Goal: Information Seeking & Learning: Get advice/opinions

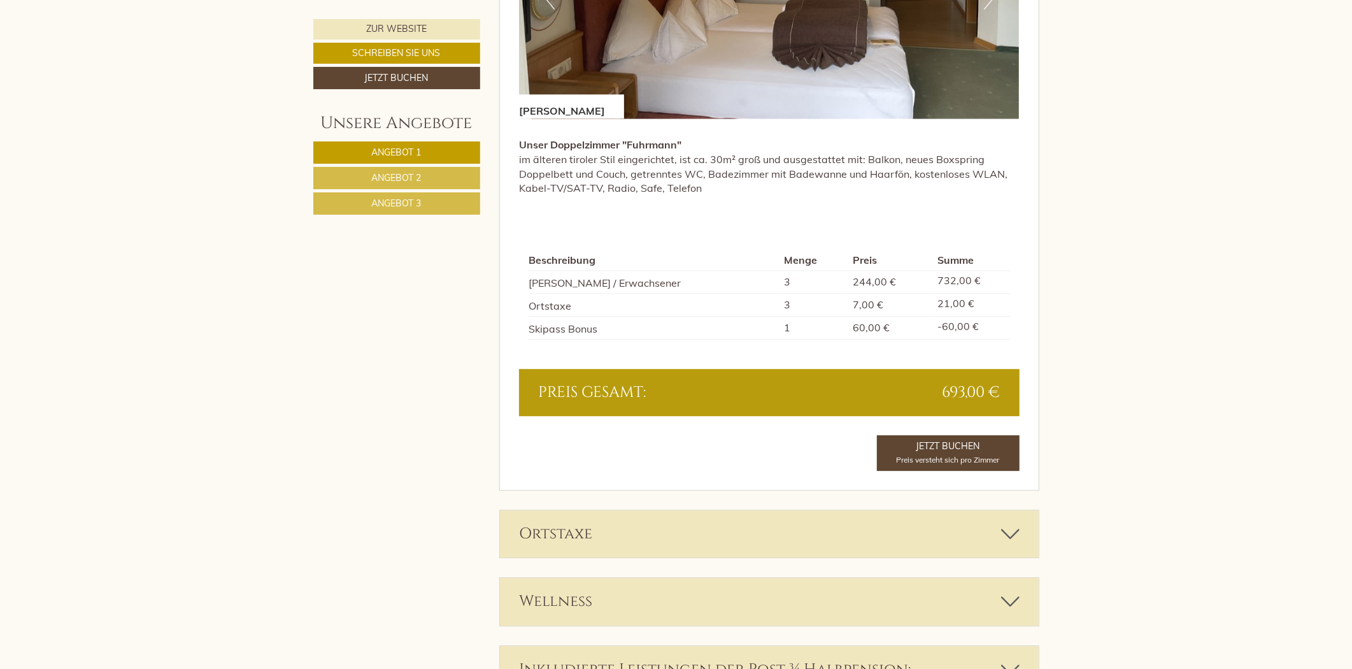
scroll to position [2971, 0]
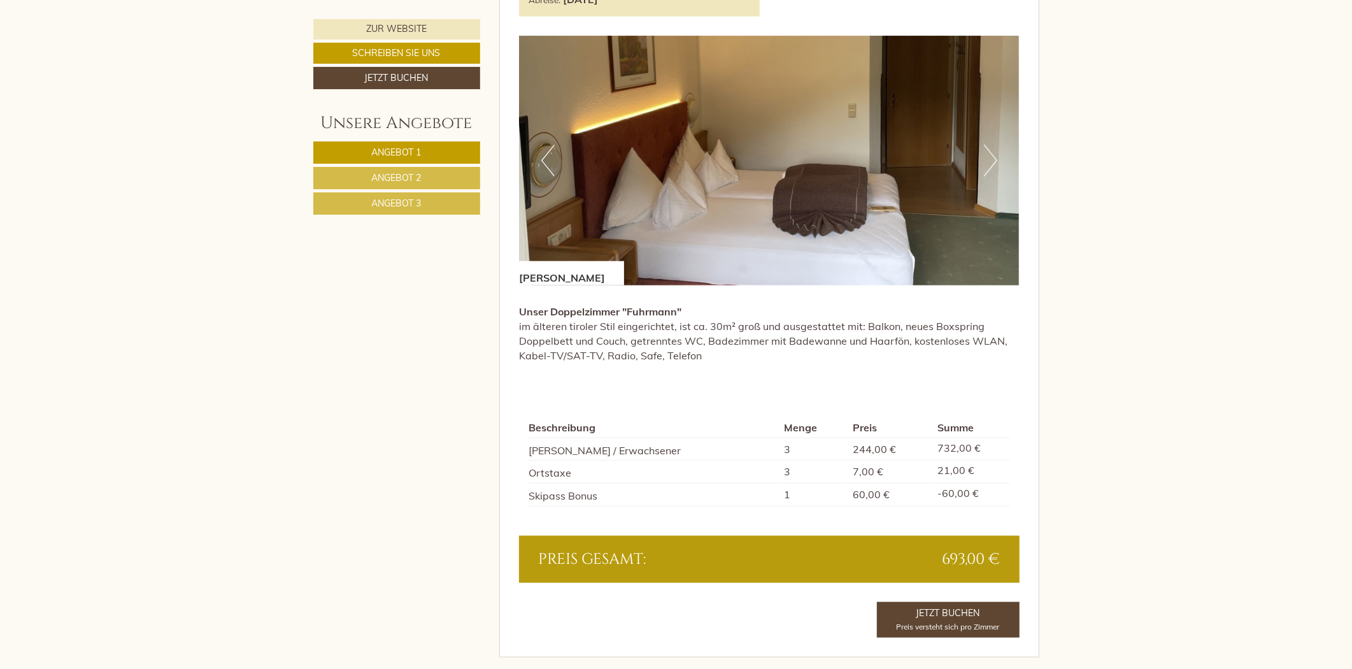
scroll to position [953, 0]
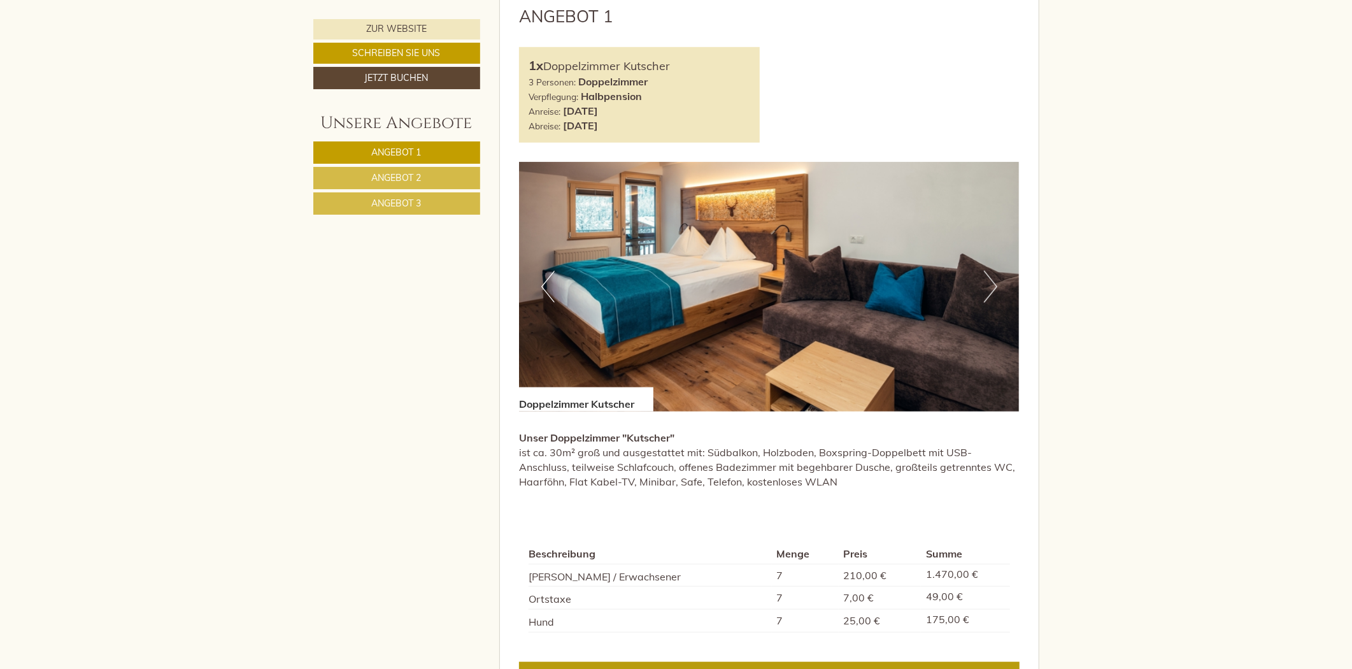
scroll to position [920, 0]
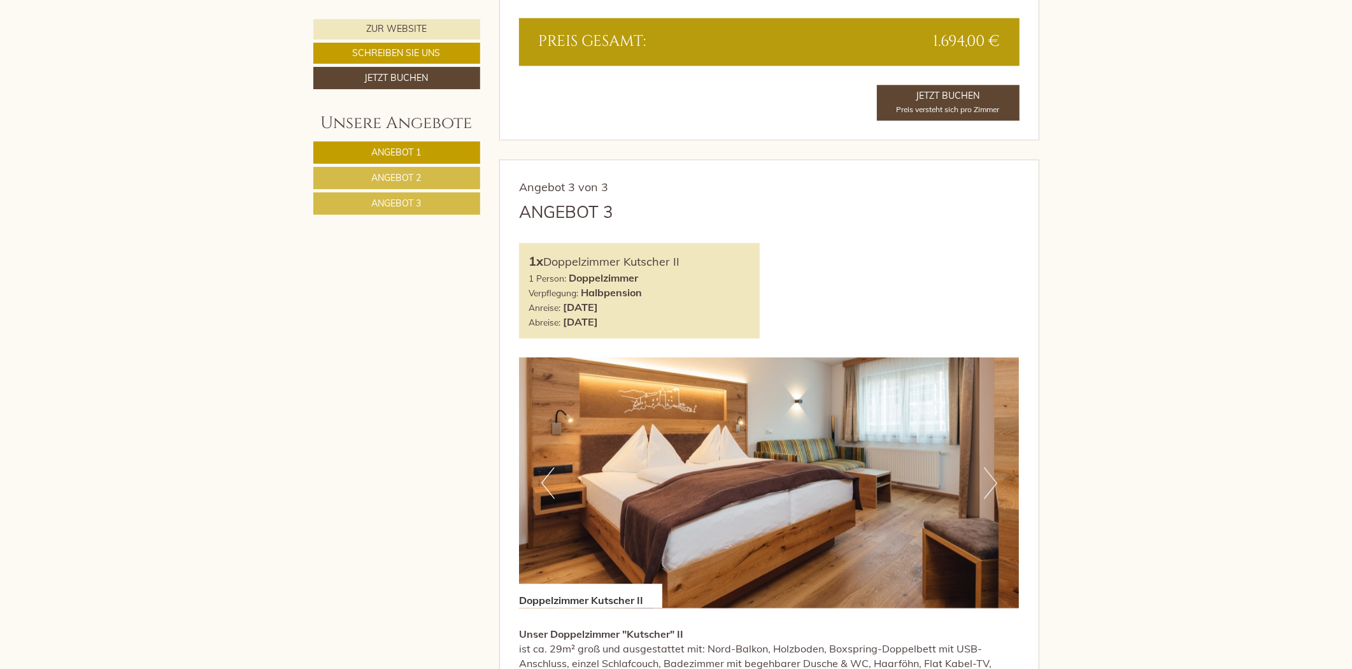
click at [396, 174] on span "Angebot 2" at bounding box center [397, 177] width 50 height 11
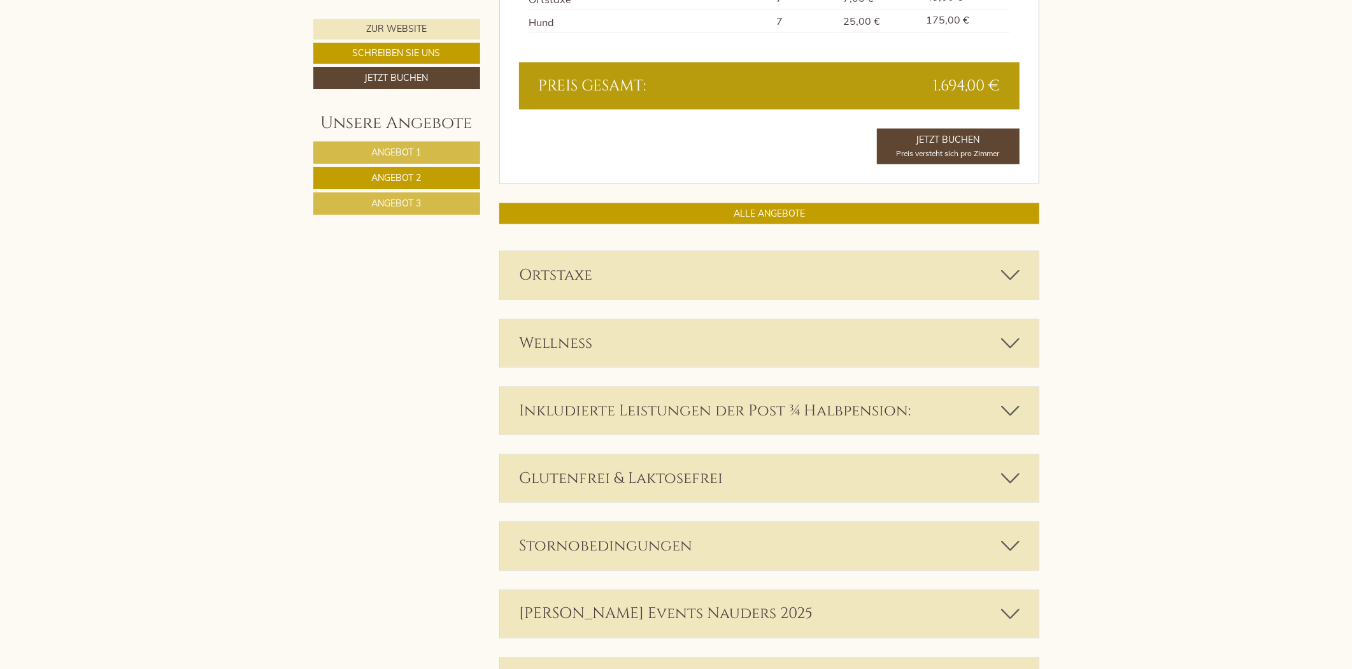
click at [360, 209] on link "Angebot 3" at bounding box center [396, 203] width 167 height 22
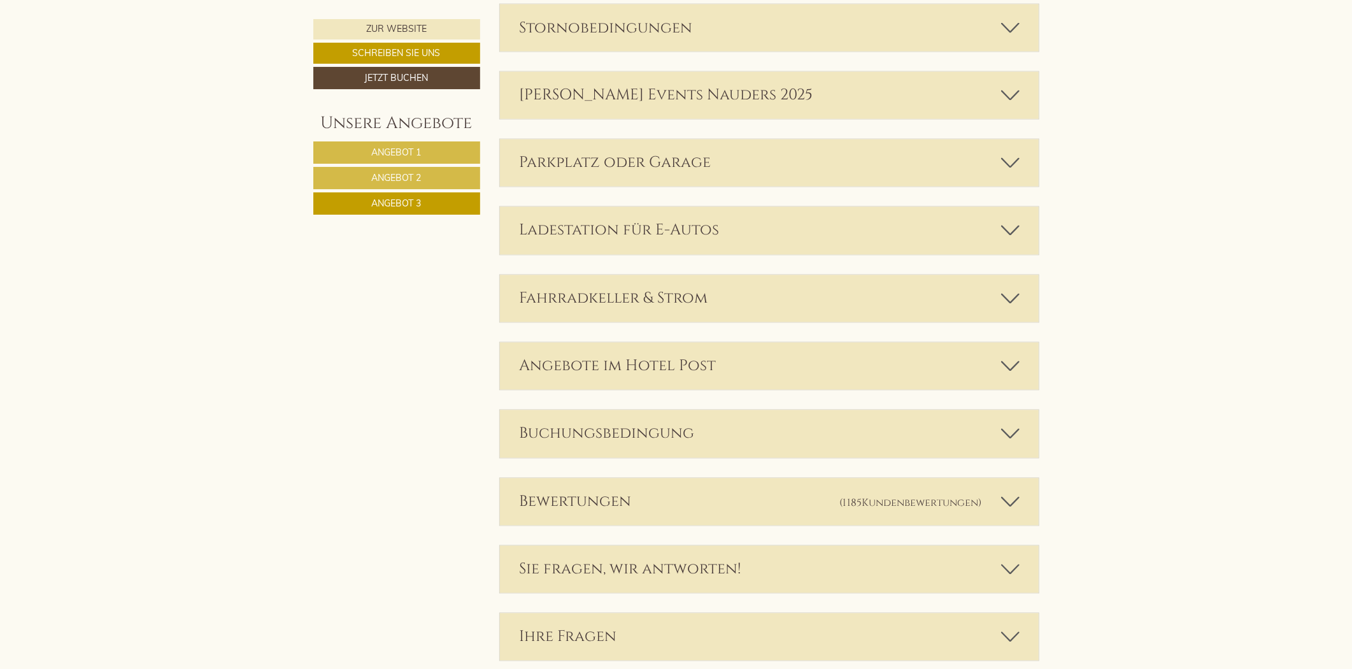
scroll to position [2087, 0]
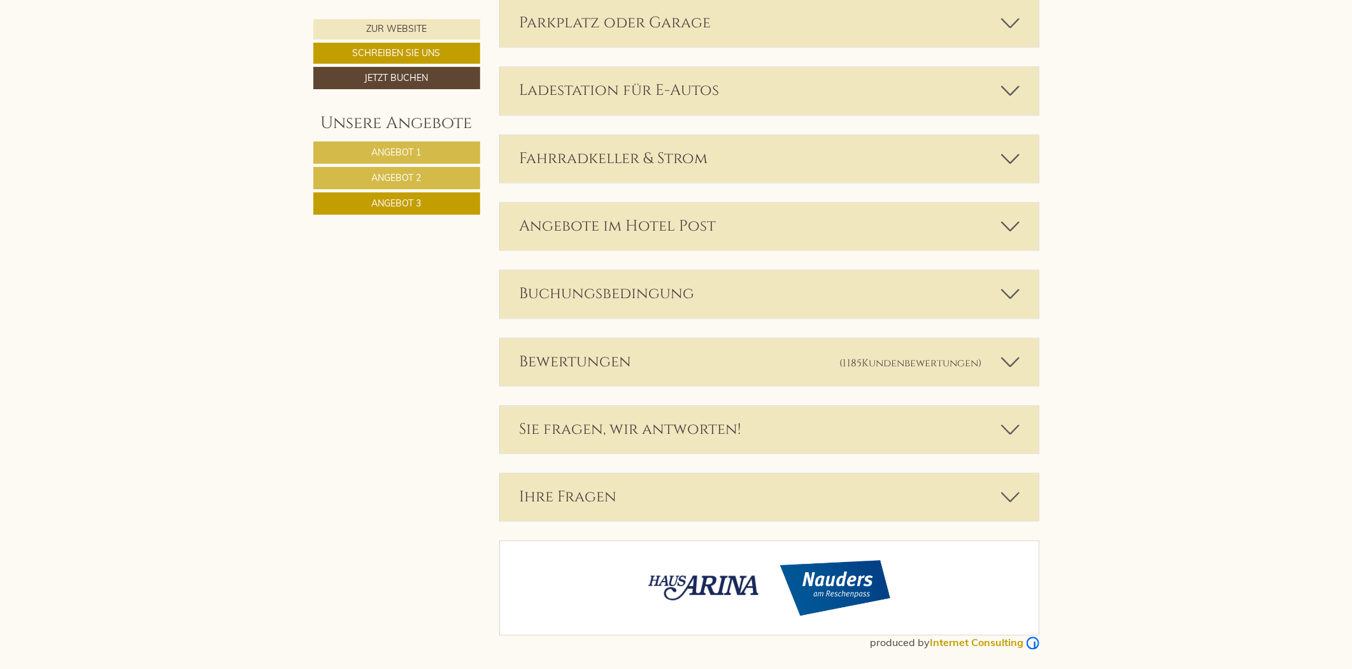
click at [713, 376] on div "Bewertungen (1185 Kundenbewertungen )" at bounding box center [769, 361] width 539 height 47
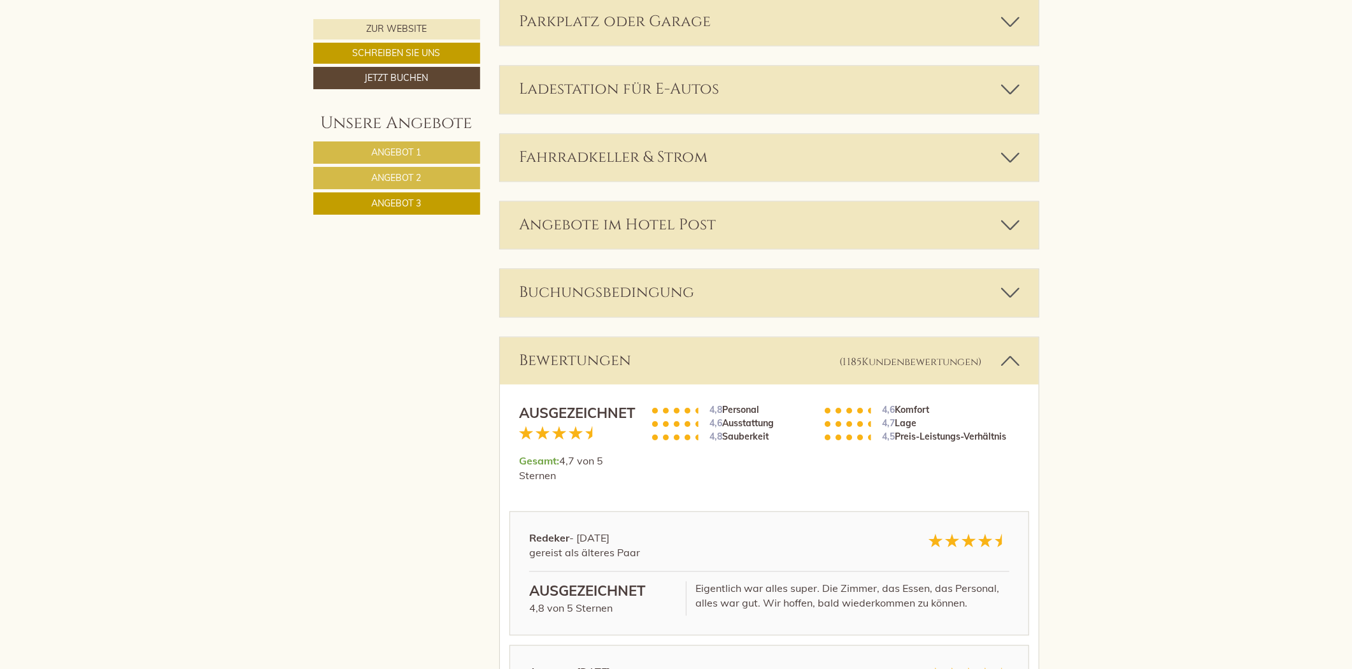
click at [713, 361] on div "Bewertungen (1185 Kundenbewertungen )" at bounding box center [769, 360] width 539 height 47
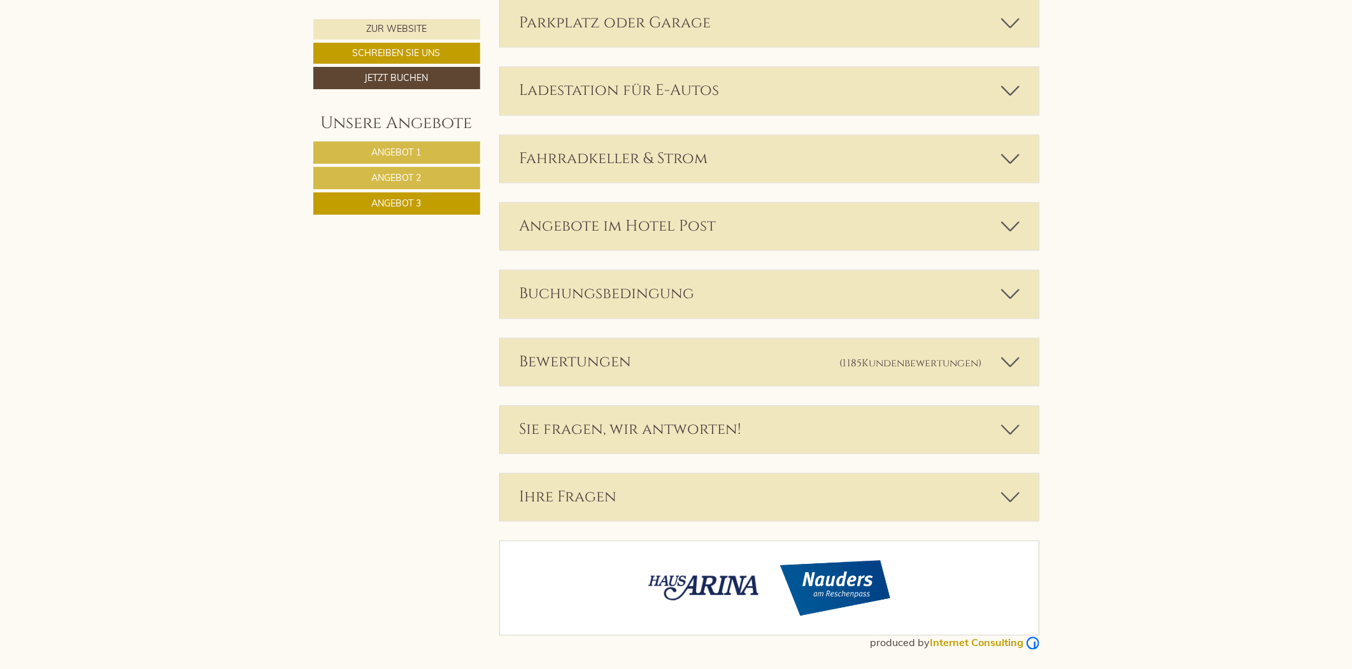
click at [713, 361] on div "Bewertungen (1185 Kundenbewertungen )" at bounding box center [769, 361] width 539 height 47
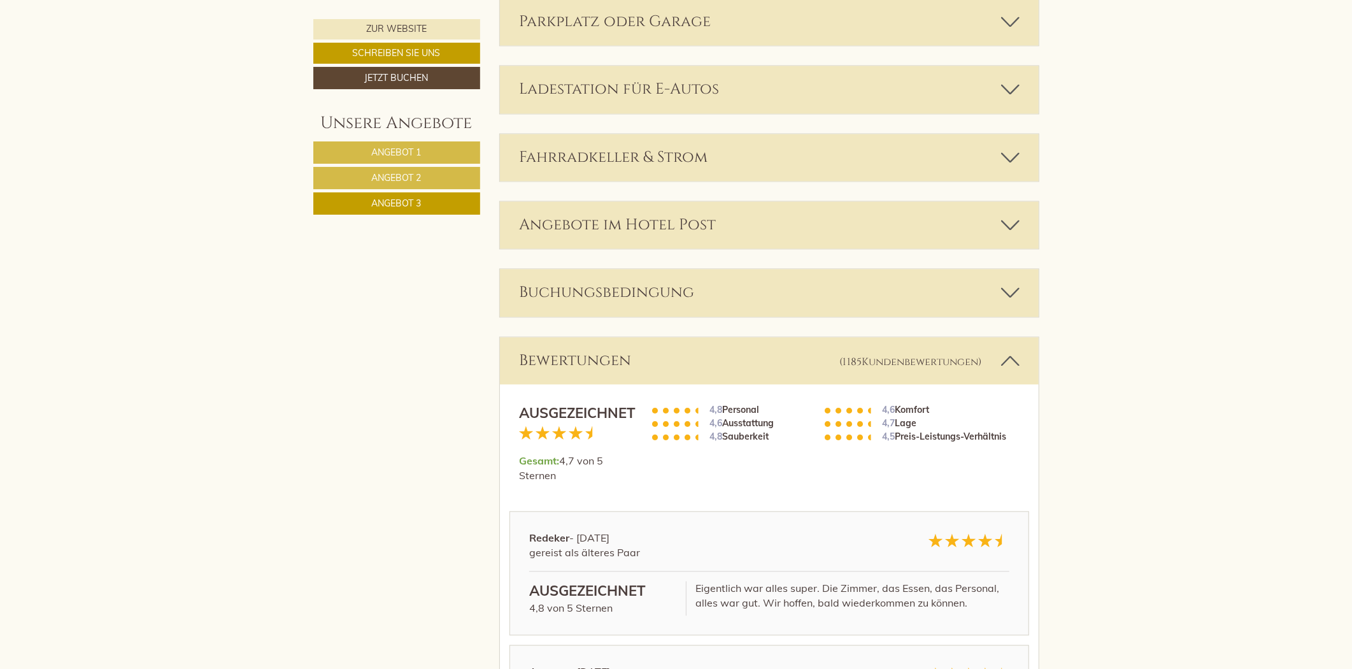
scroll to position [2371, 0]
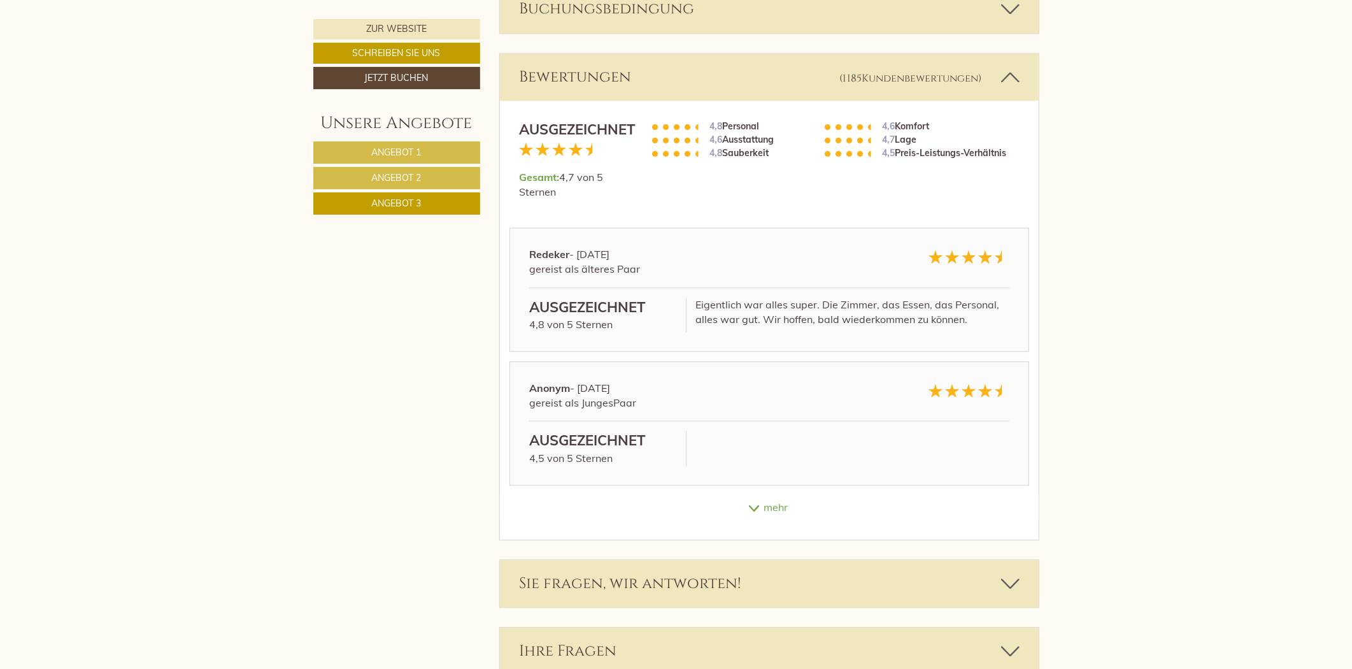
click at [702, 68] on div "Bewertungen (1185 Kundenbewertungen )" at bounding box center [769, 76] width 539 height 47
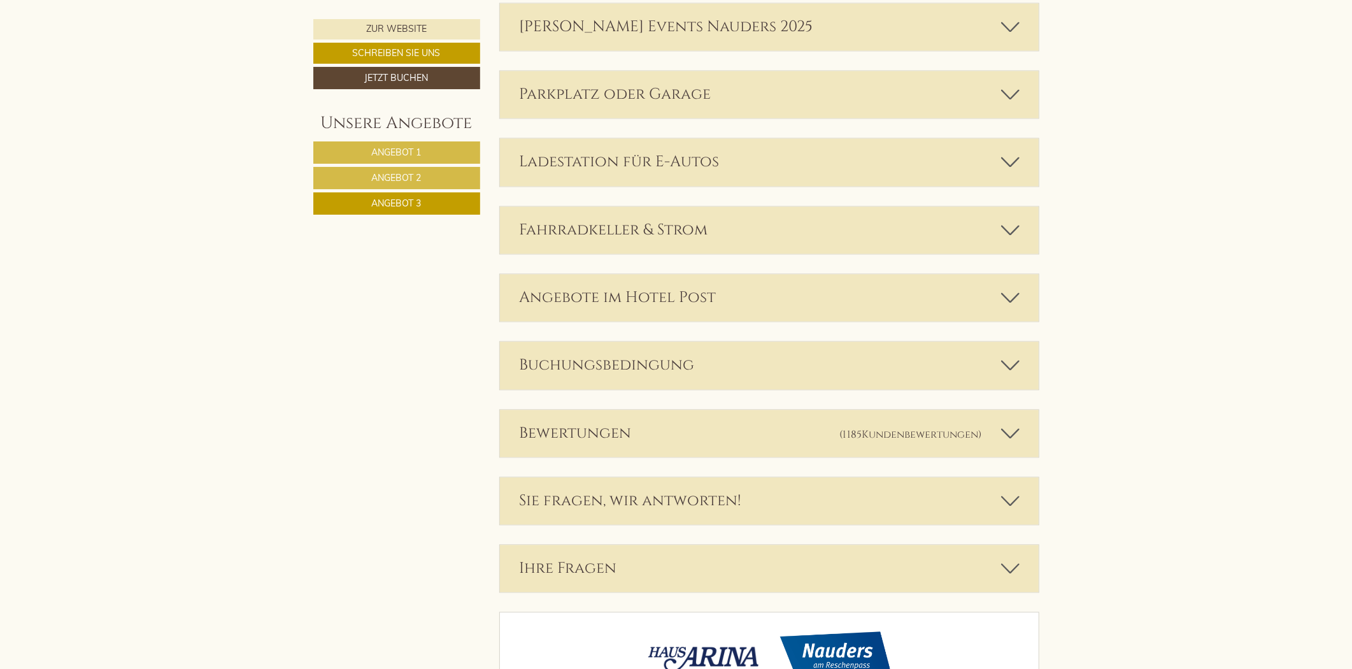
scroll to position [2089, 0]
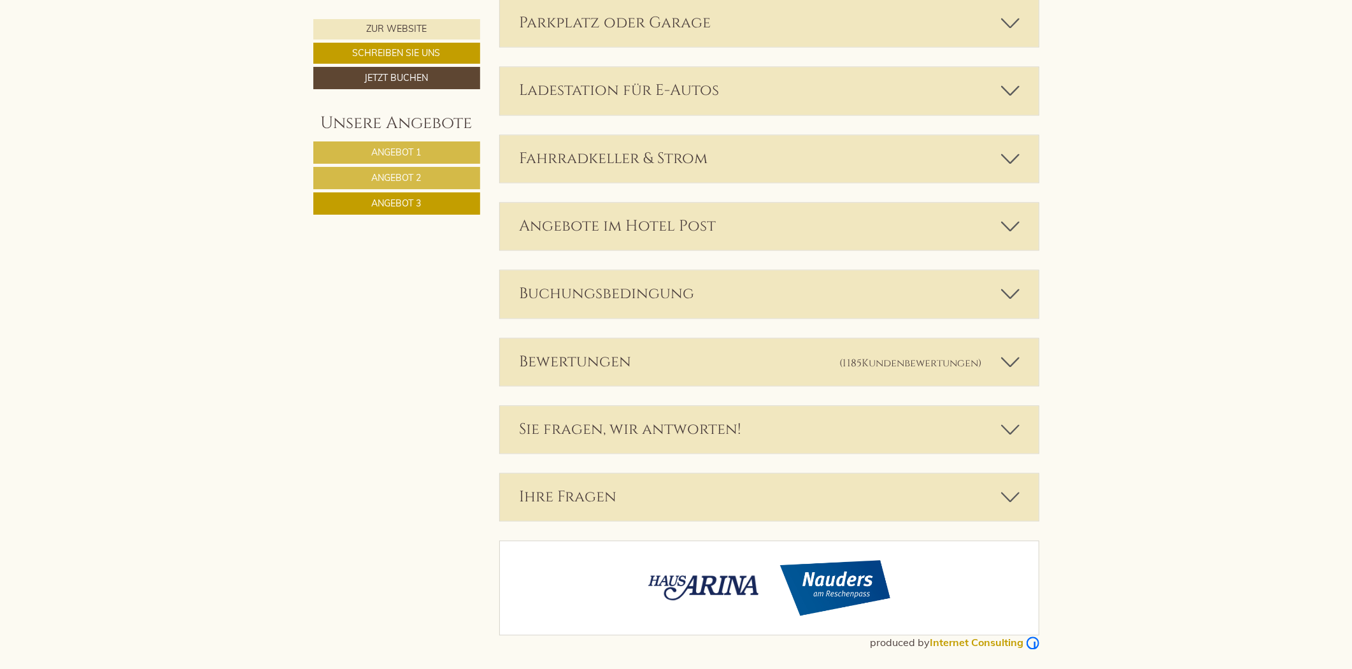
click at [990, 376] on div "Bewertungen (1185 Kundenbewertungen )" at bounding box center [769, 361] width 539 height 47
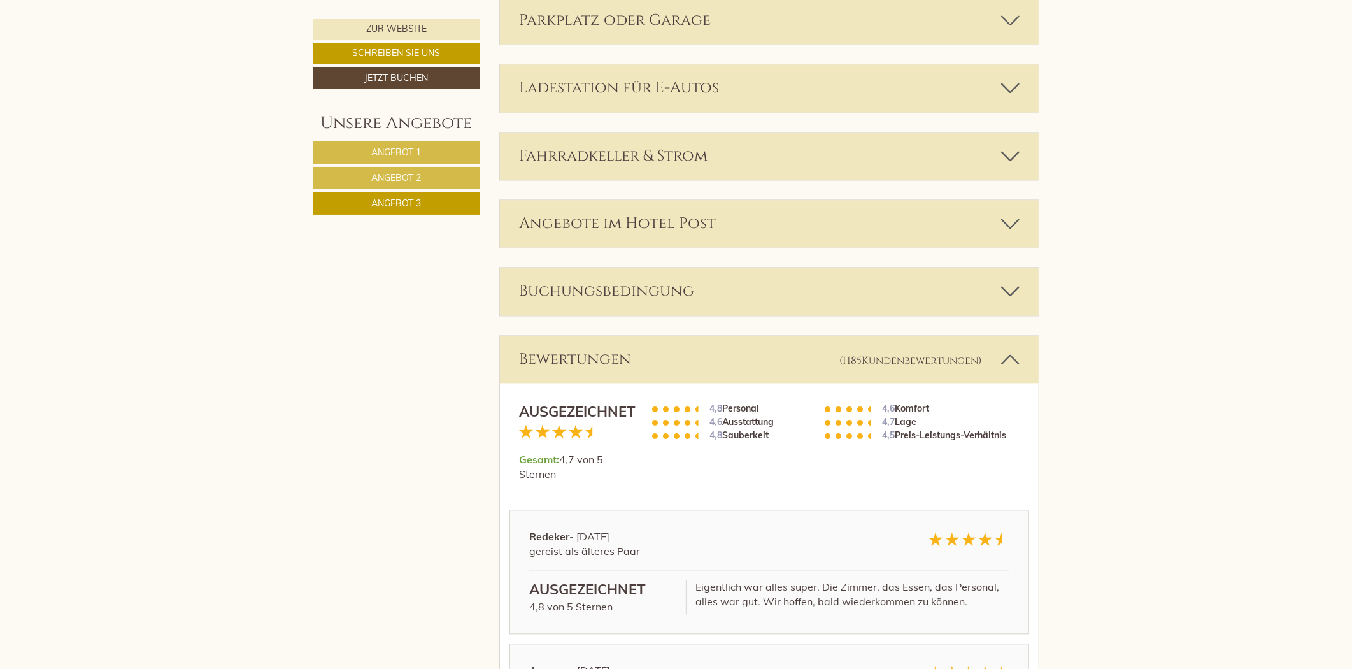
click at [990, 376] on div "Bewertungen (1185 Kundenbewertungen )" at bounding box center [769, 359] width 539 height 47
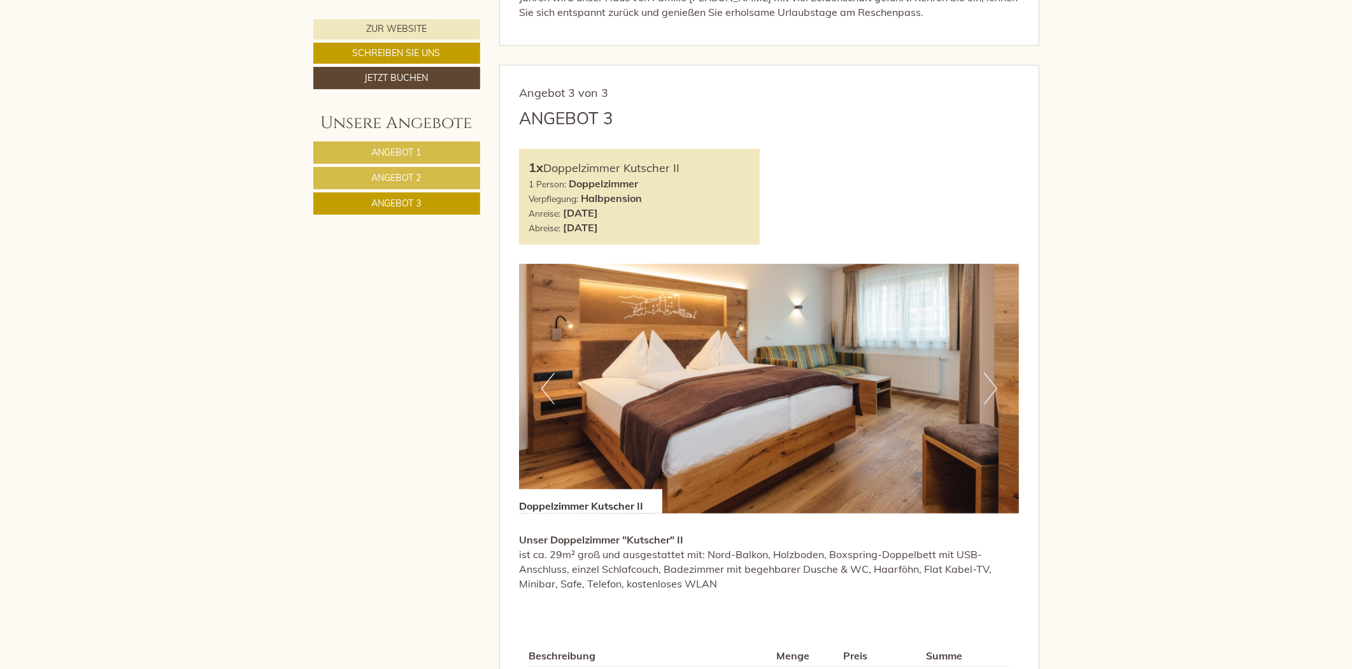
scroll to position [744, 0]
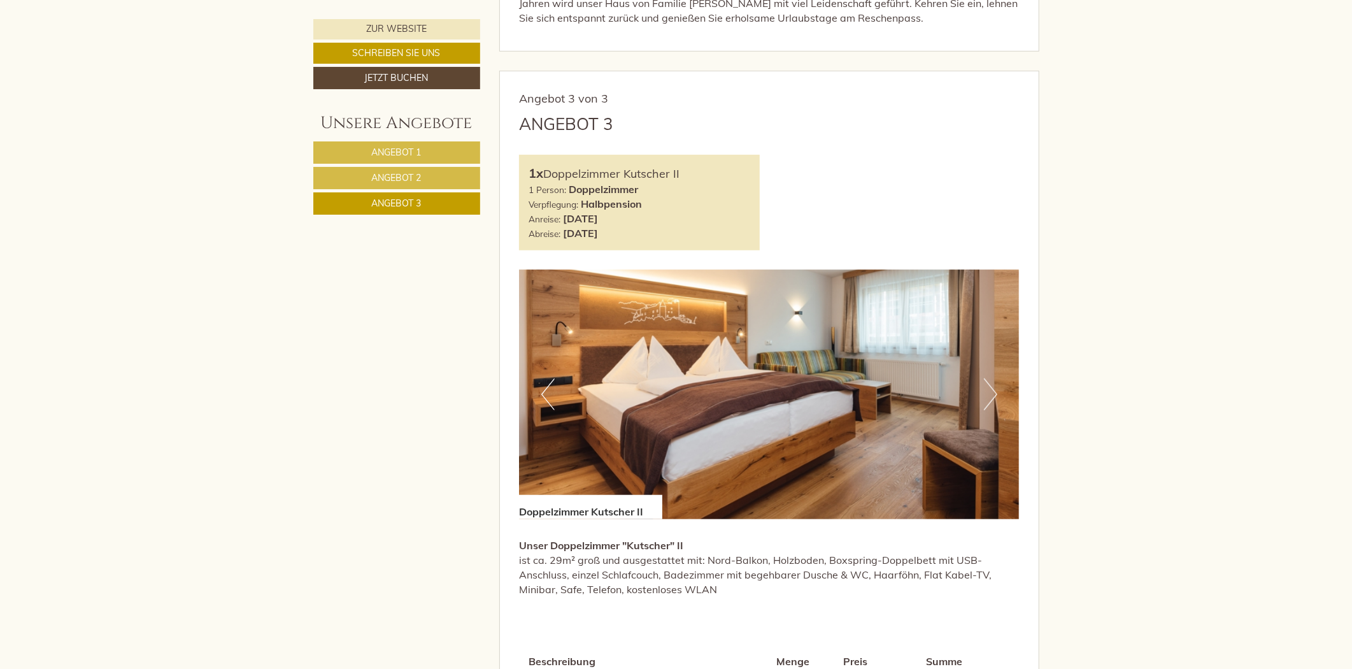
click at [438, 158] on link "Angebot 1" at bounding box center [396, 152] width 167 height 22
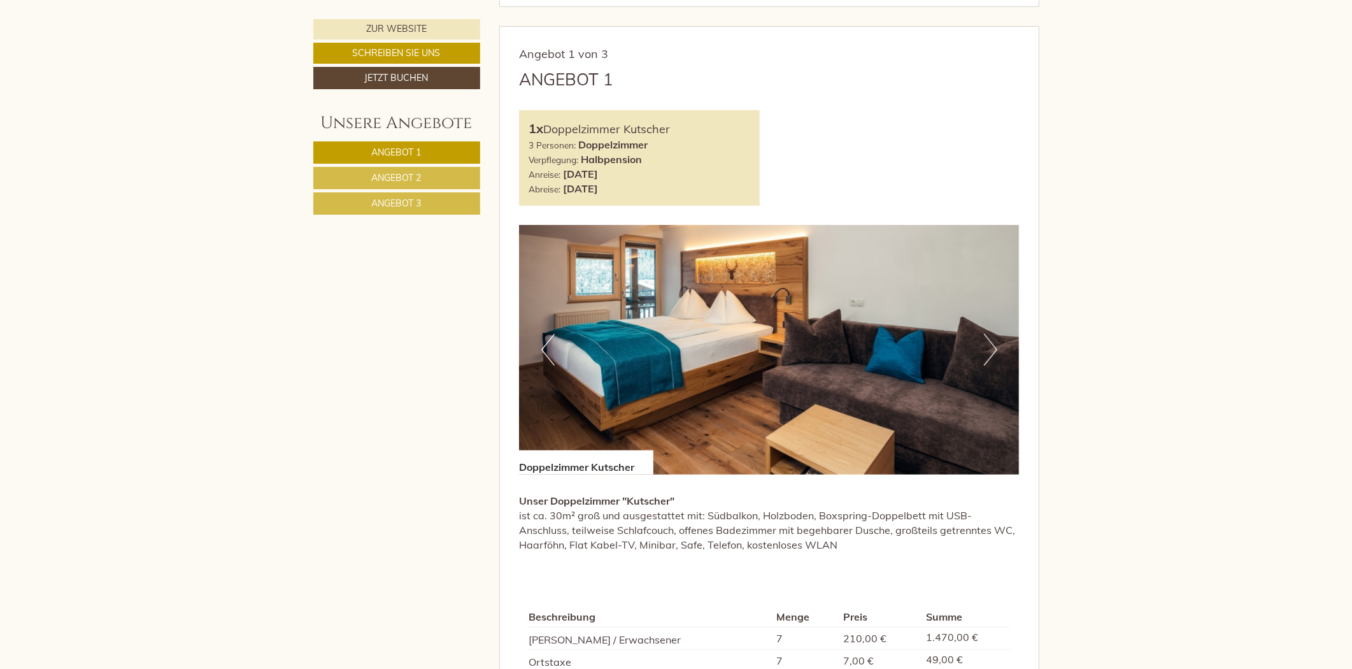
scroll to position [814, 0]
